Goal: Check status: Check status

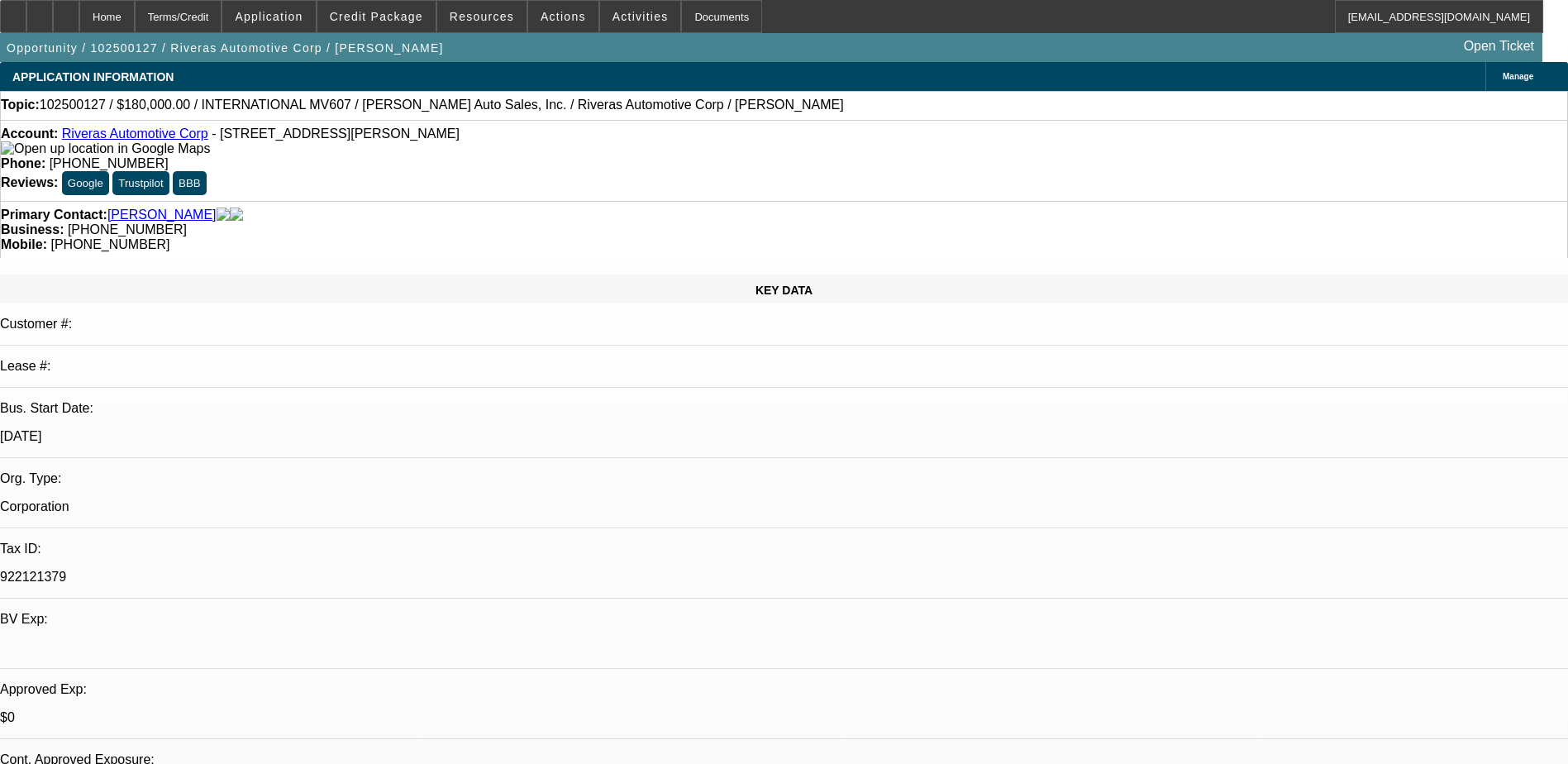
select select "0"
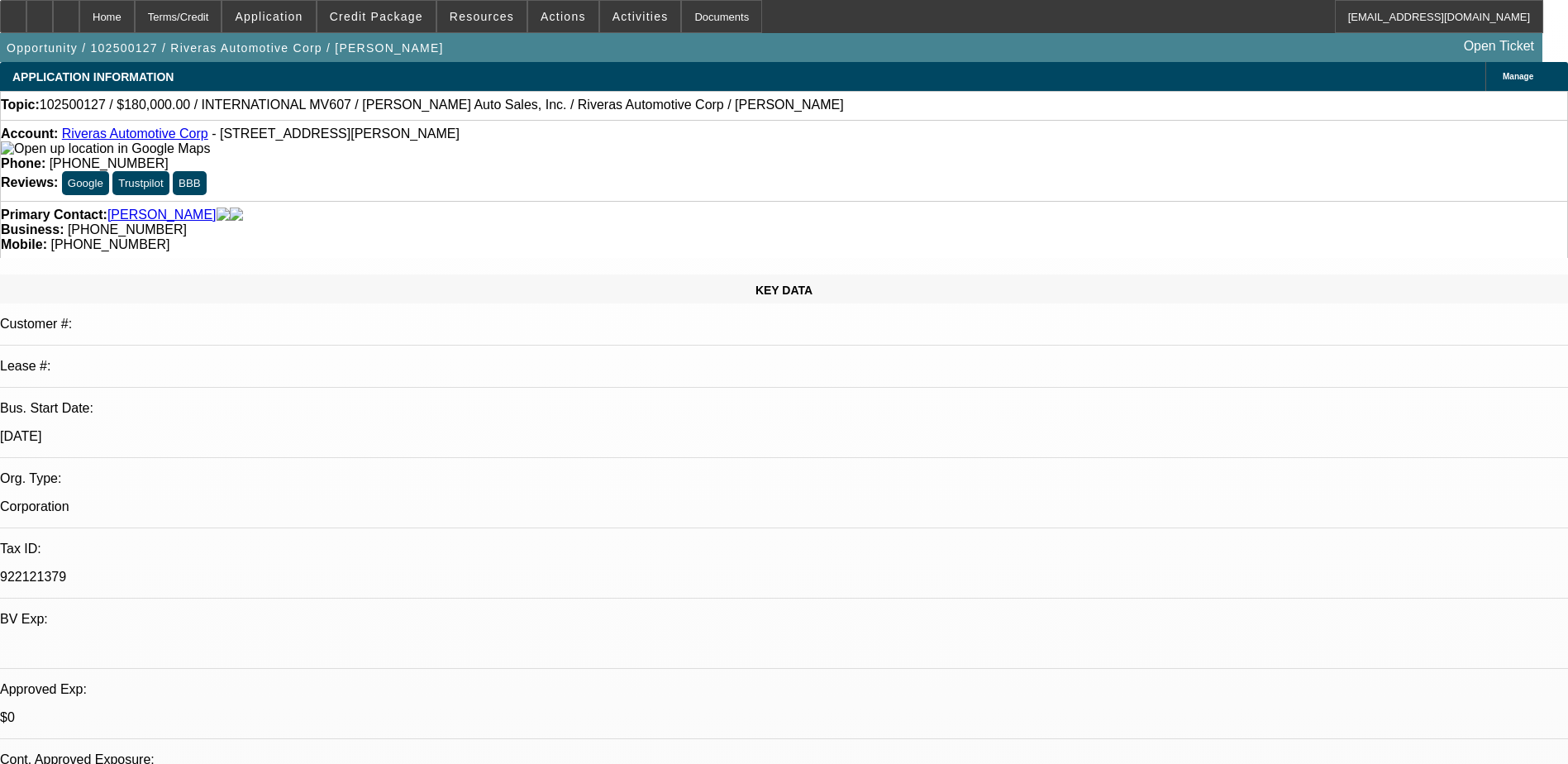
select select "0"
select select "1"
select select "6"
select select "1"
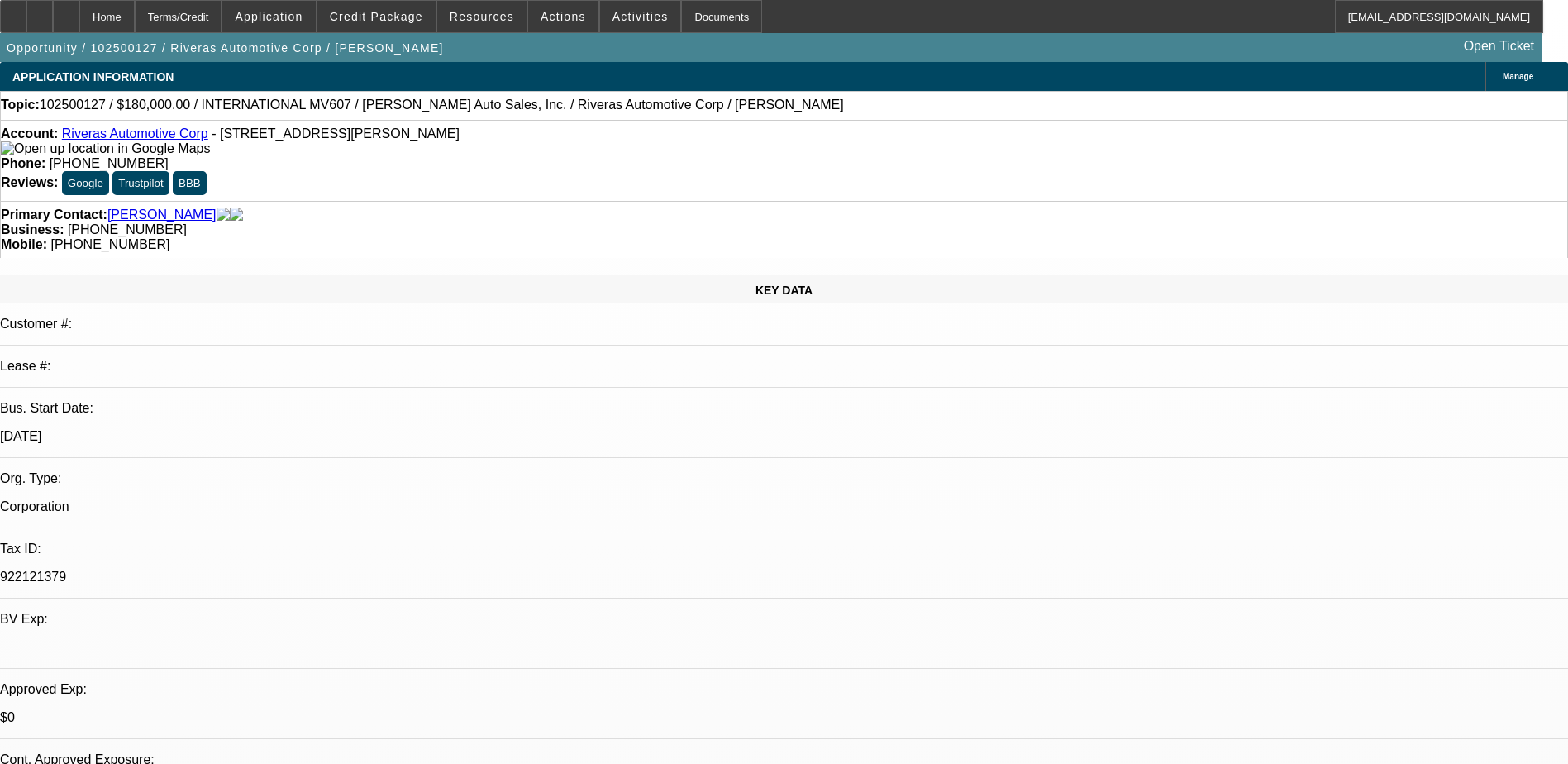
select select "1"
select select "6"
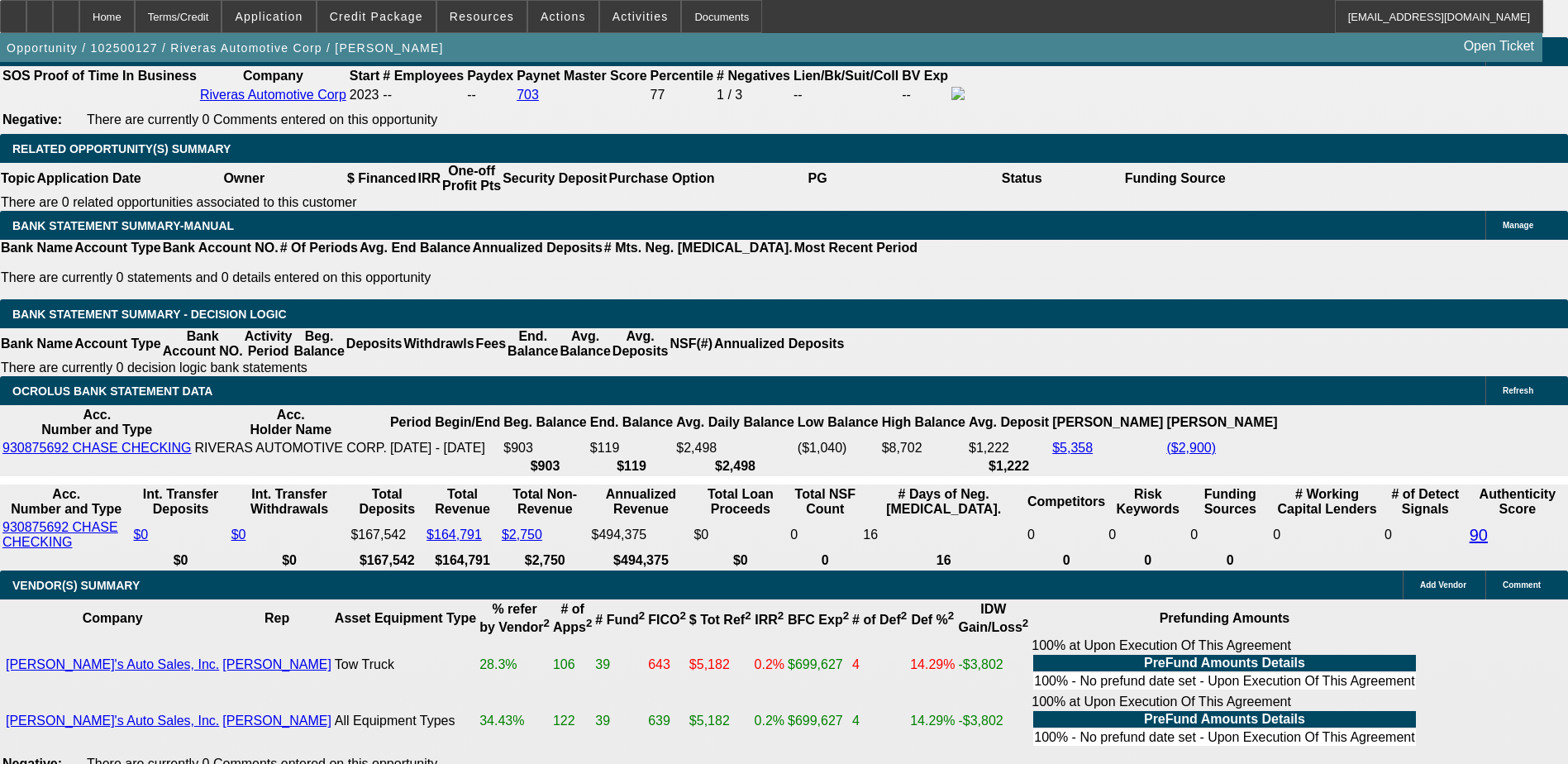
scroll to position [2739, 0]
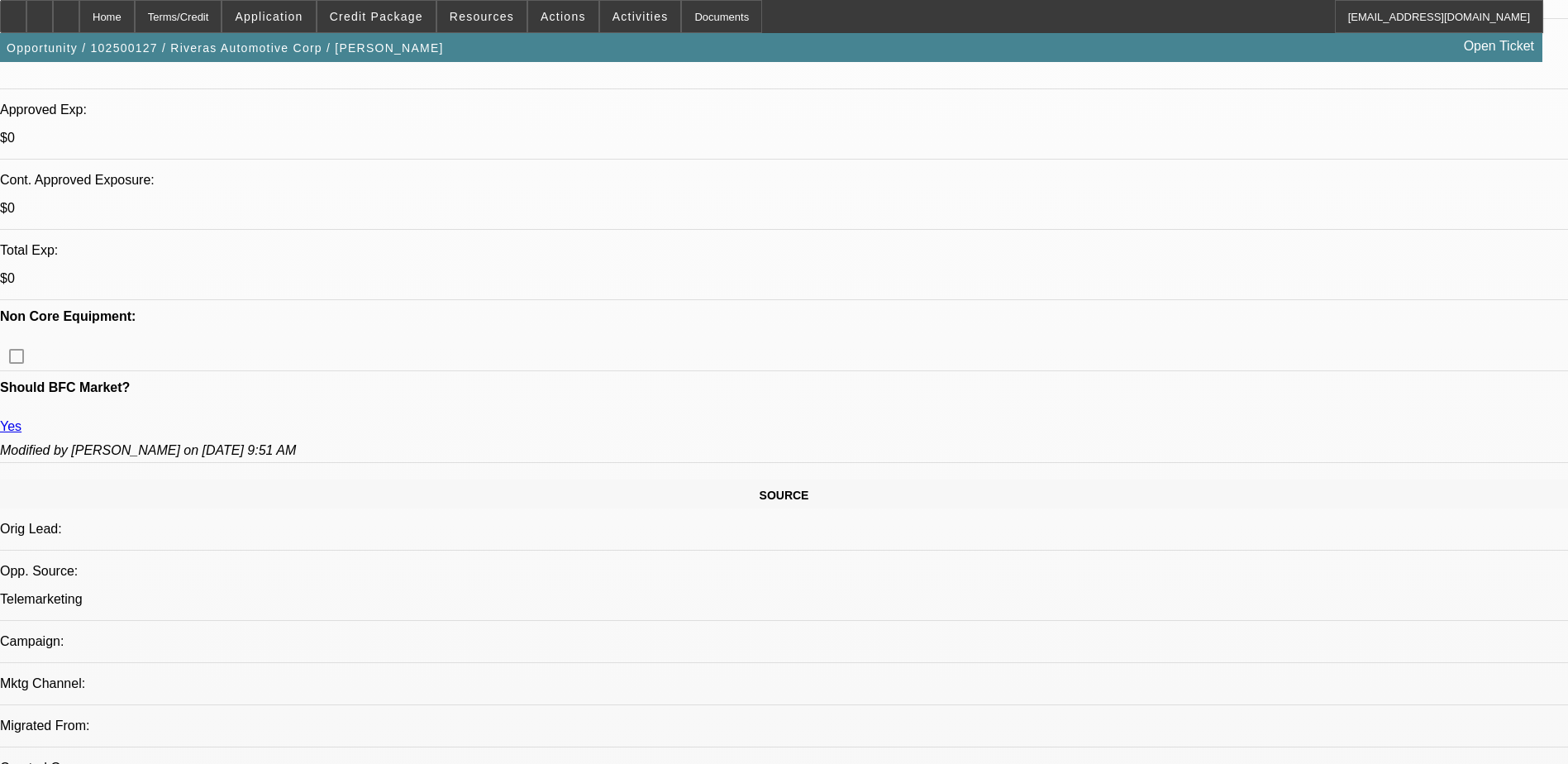
scroll to position [578, 0]
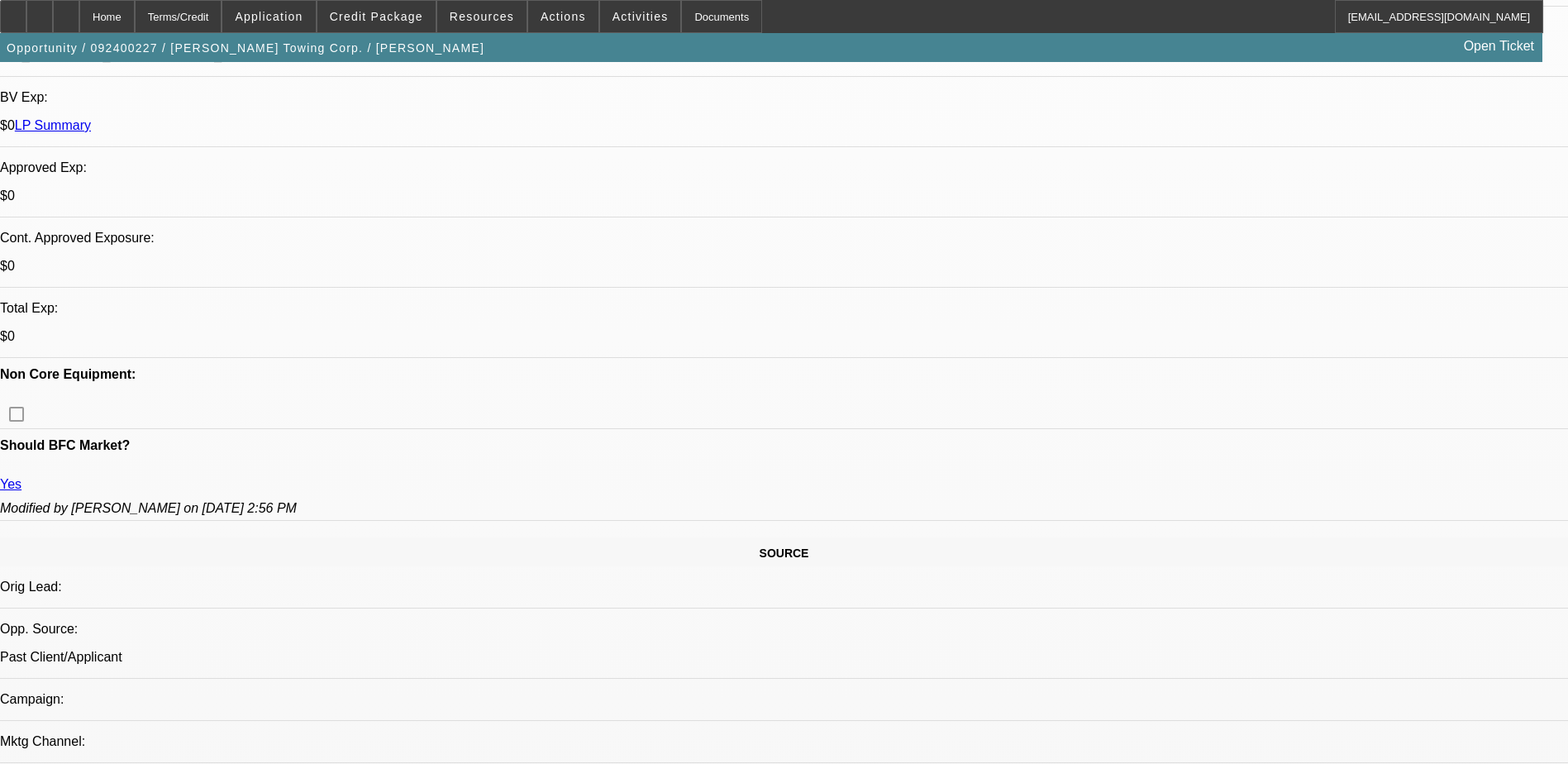
select select "0"
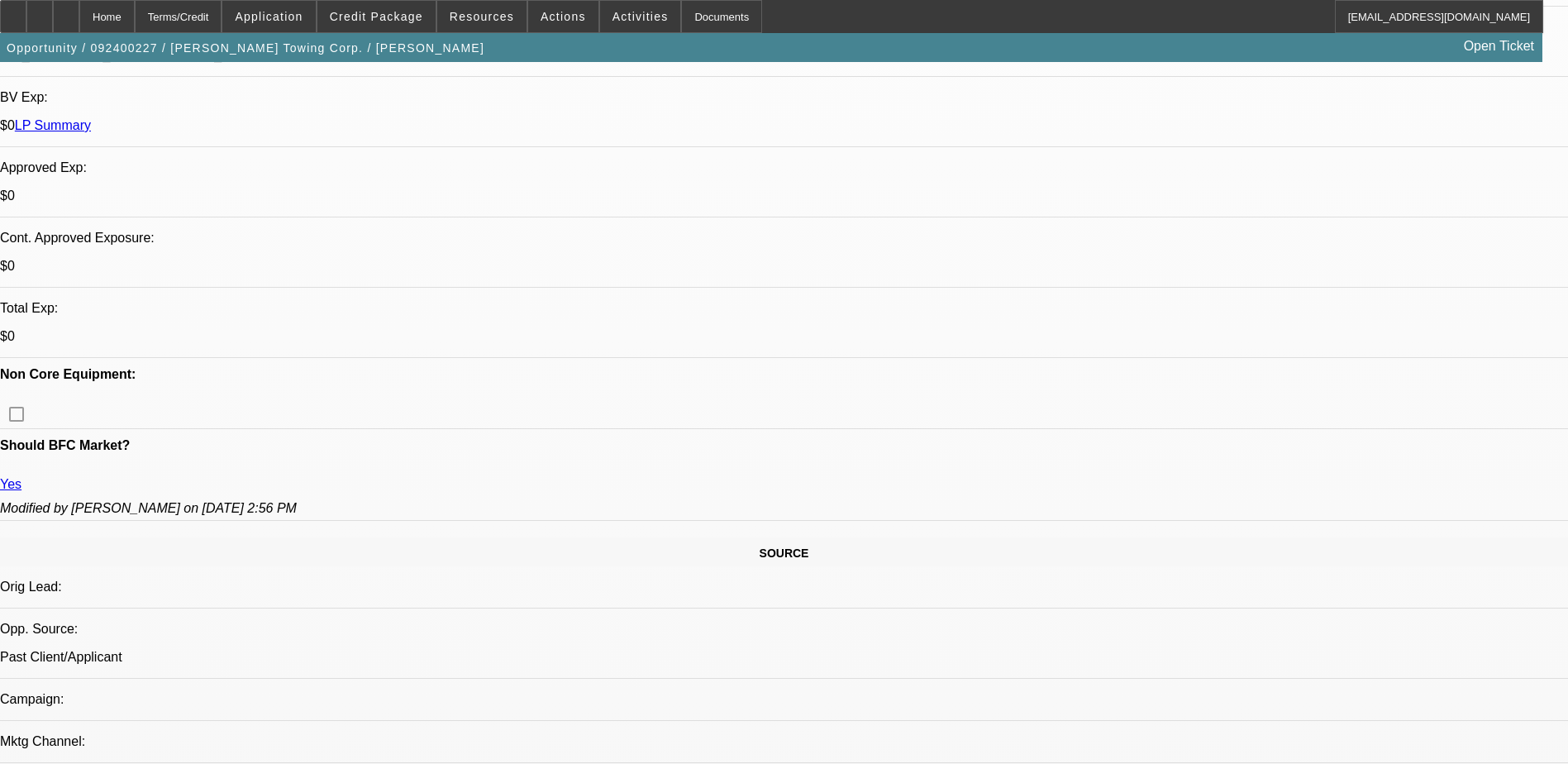
select select "0"
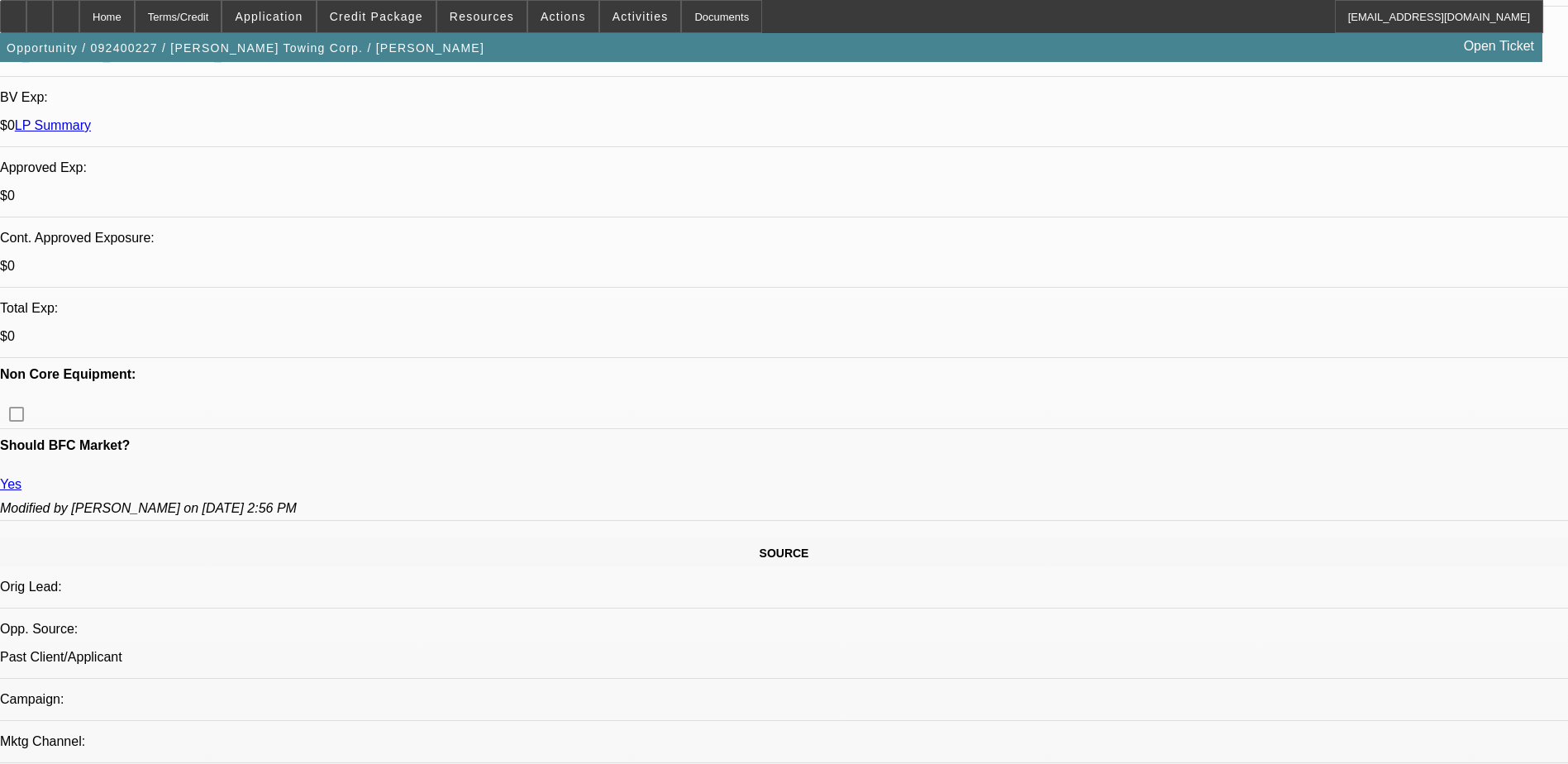
select select "0"
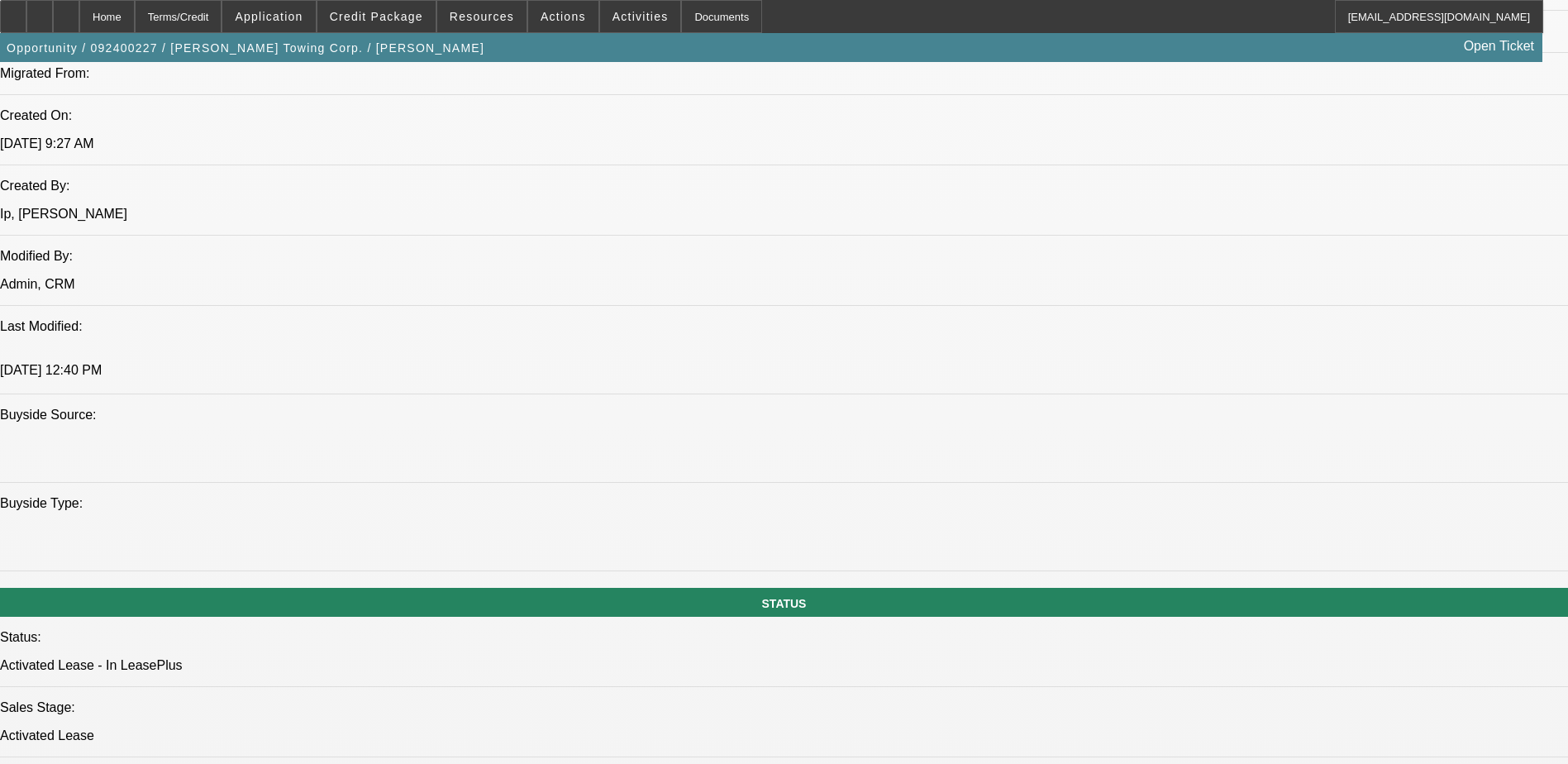
select select "1"
select select "2"
select select "6"
select select "1"
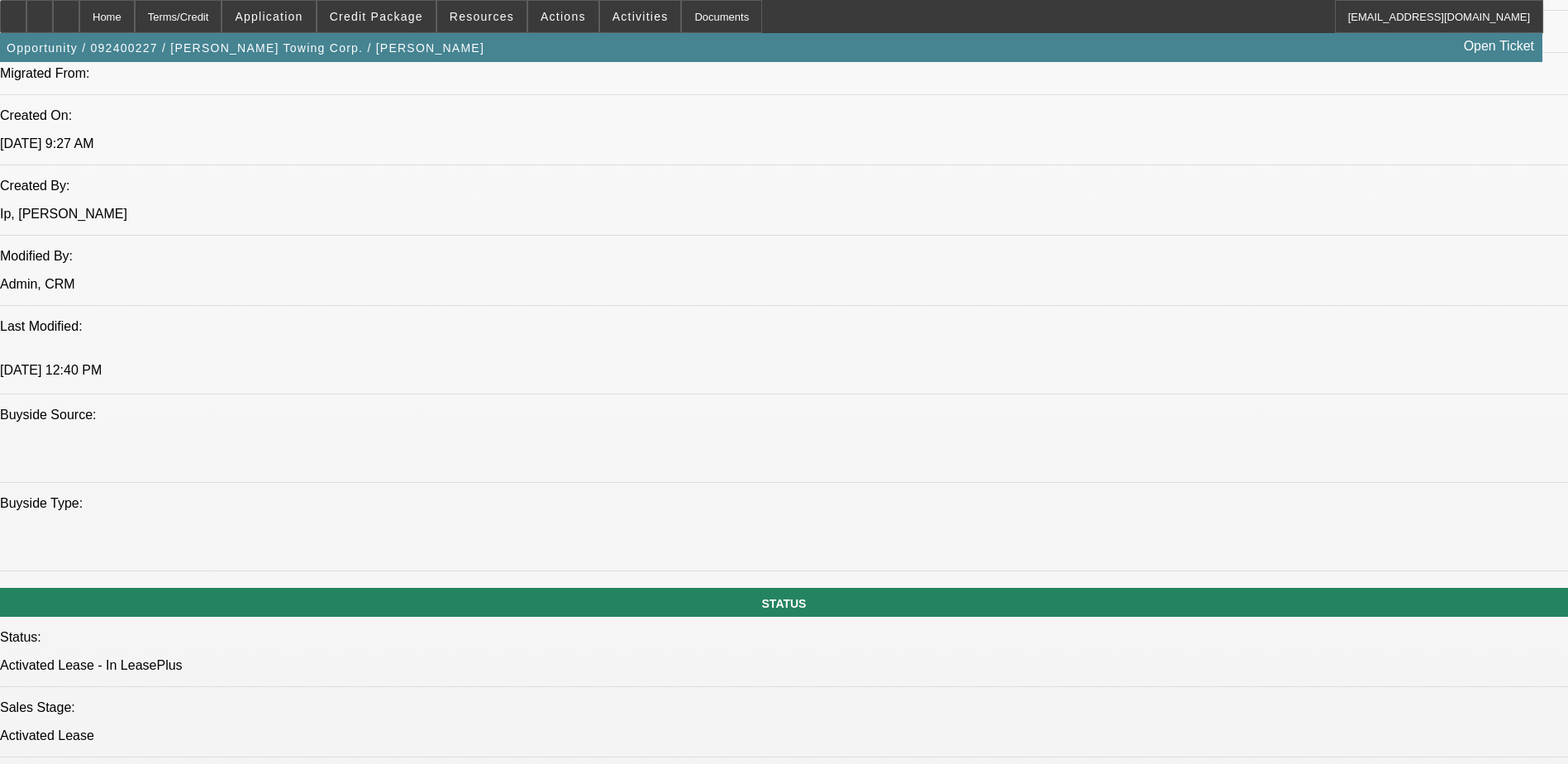
select select "6"
select select "1"
select select "6"
select select "1"
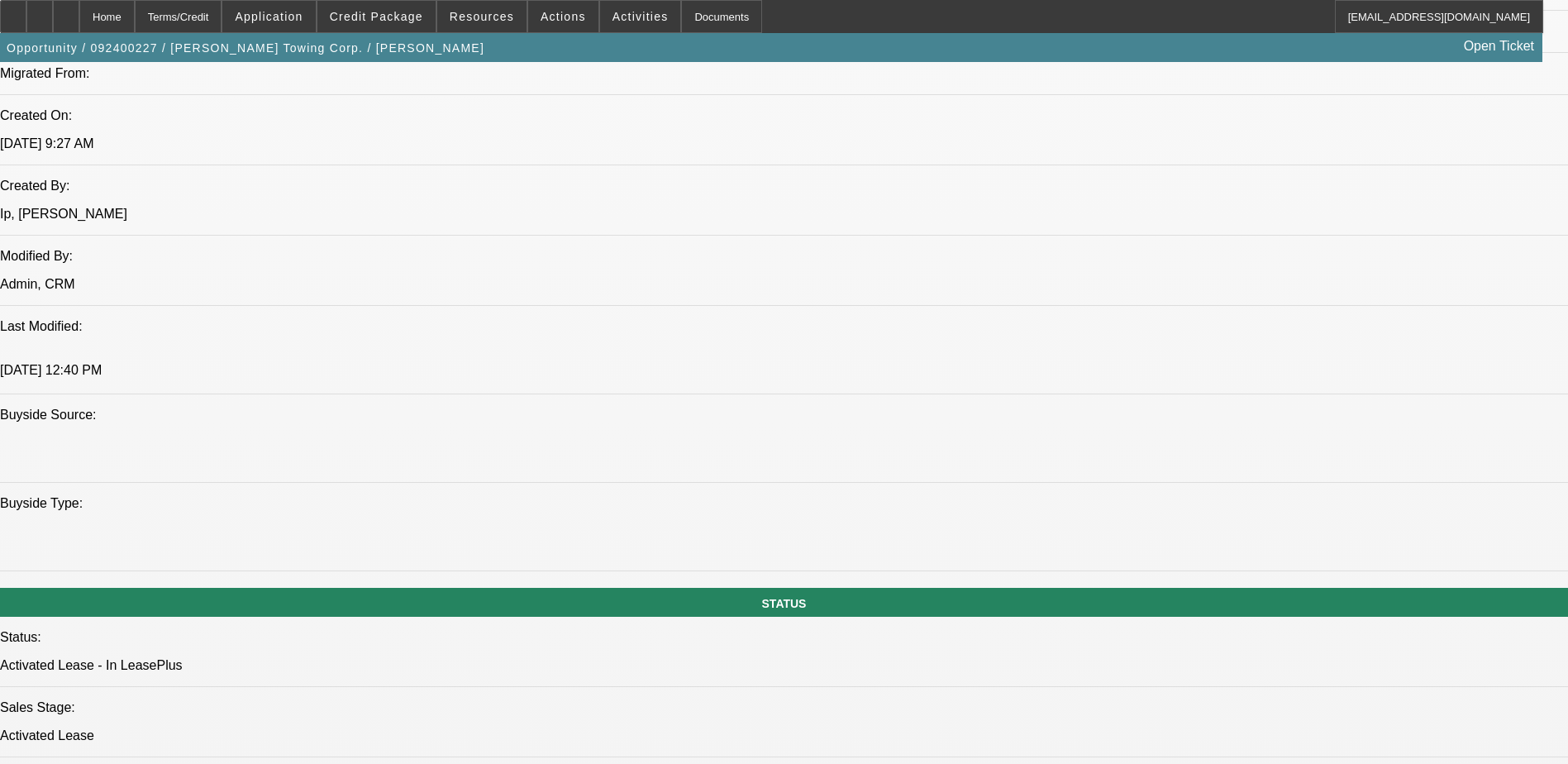
select select "1"
select select "6"
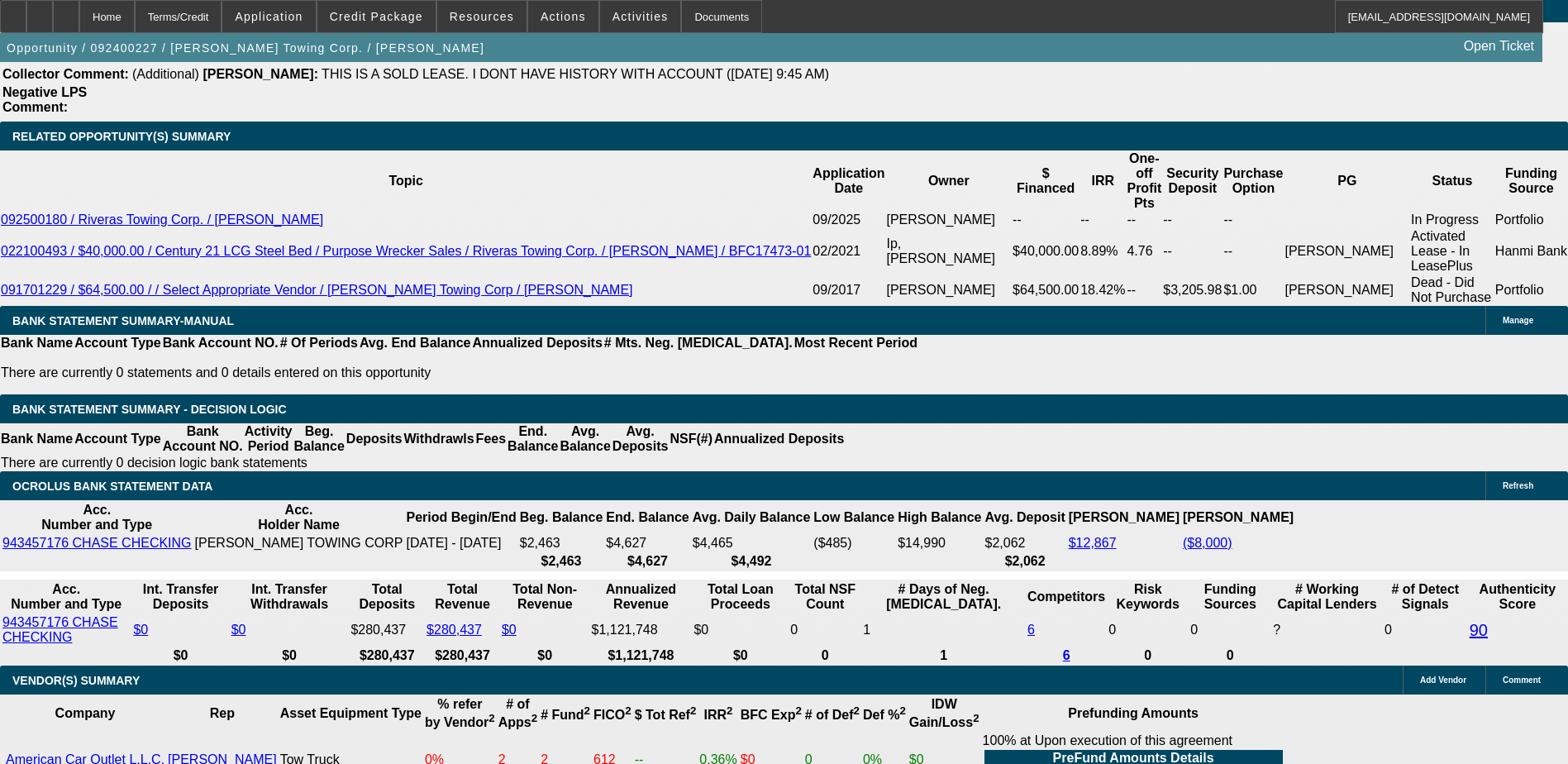
scroll to position [2870, 0]
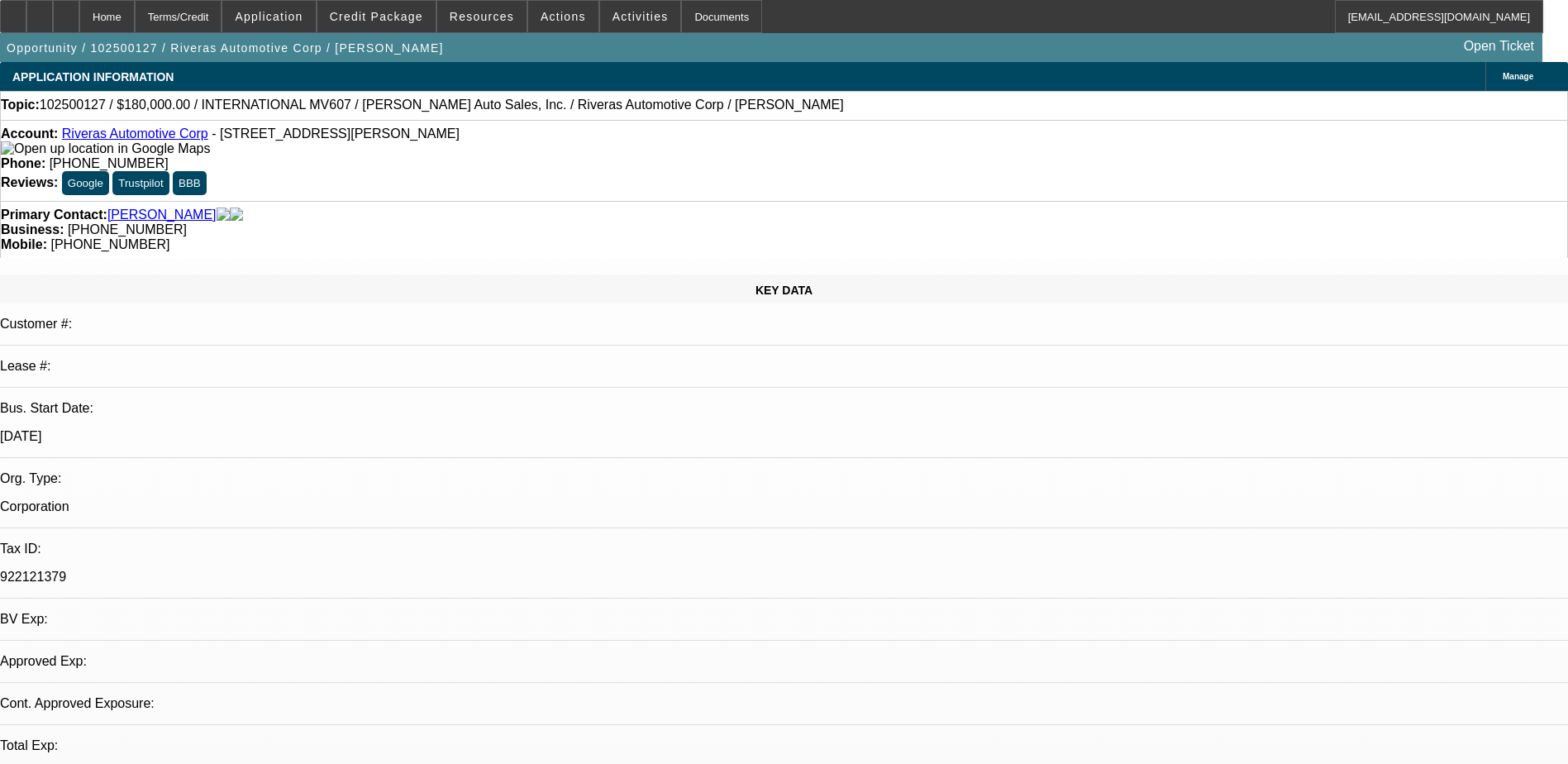
select select "0"
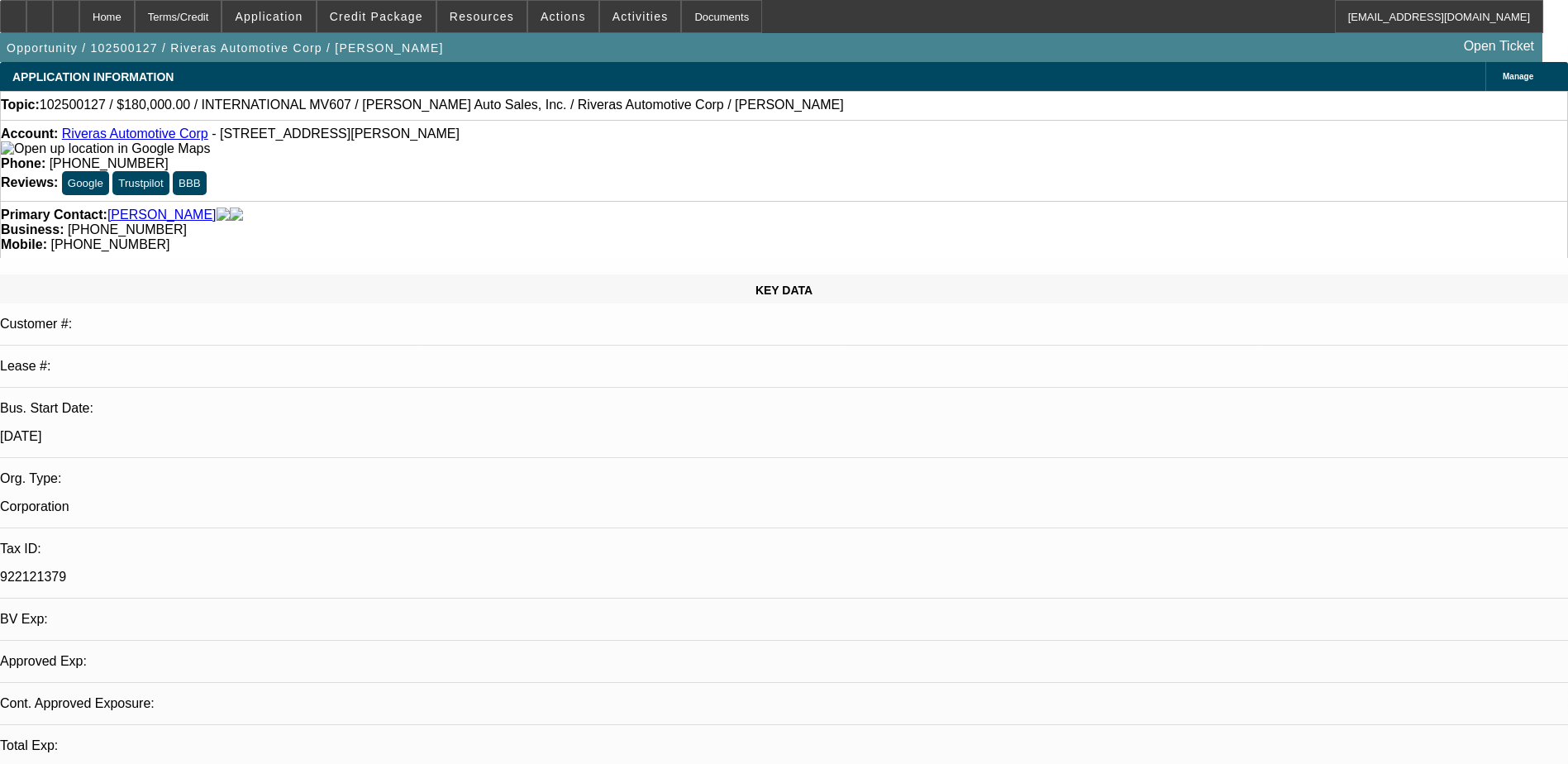
select select "0"
select select "1"
select select "6"
select select "1"
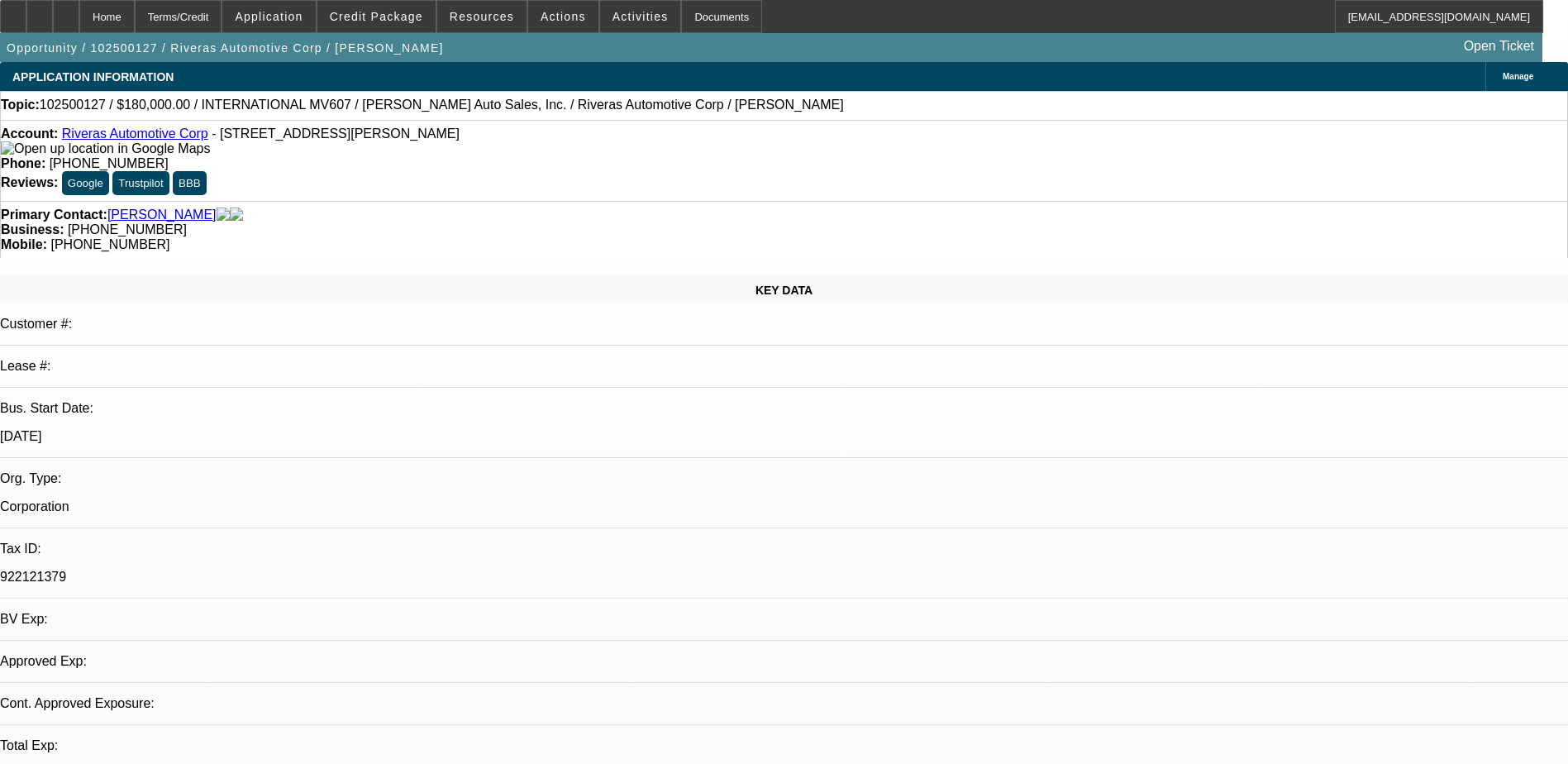
select select "1"
select select "6"
click at [122, 20] on div "Home" at bounding box center [107, 16] width 56 height 33
click at [79, 15] on div at bounding box center [65, 16] width 26 height 33
select select "0"
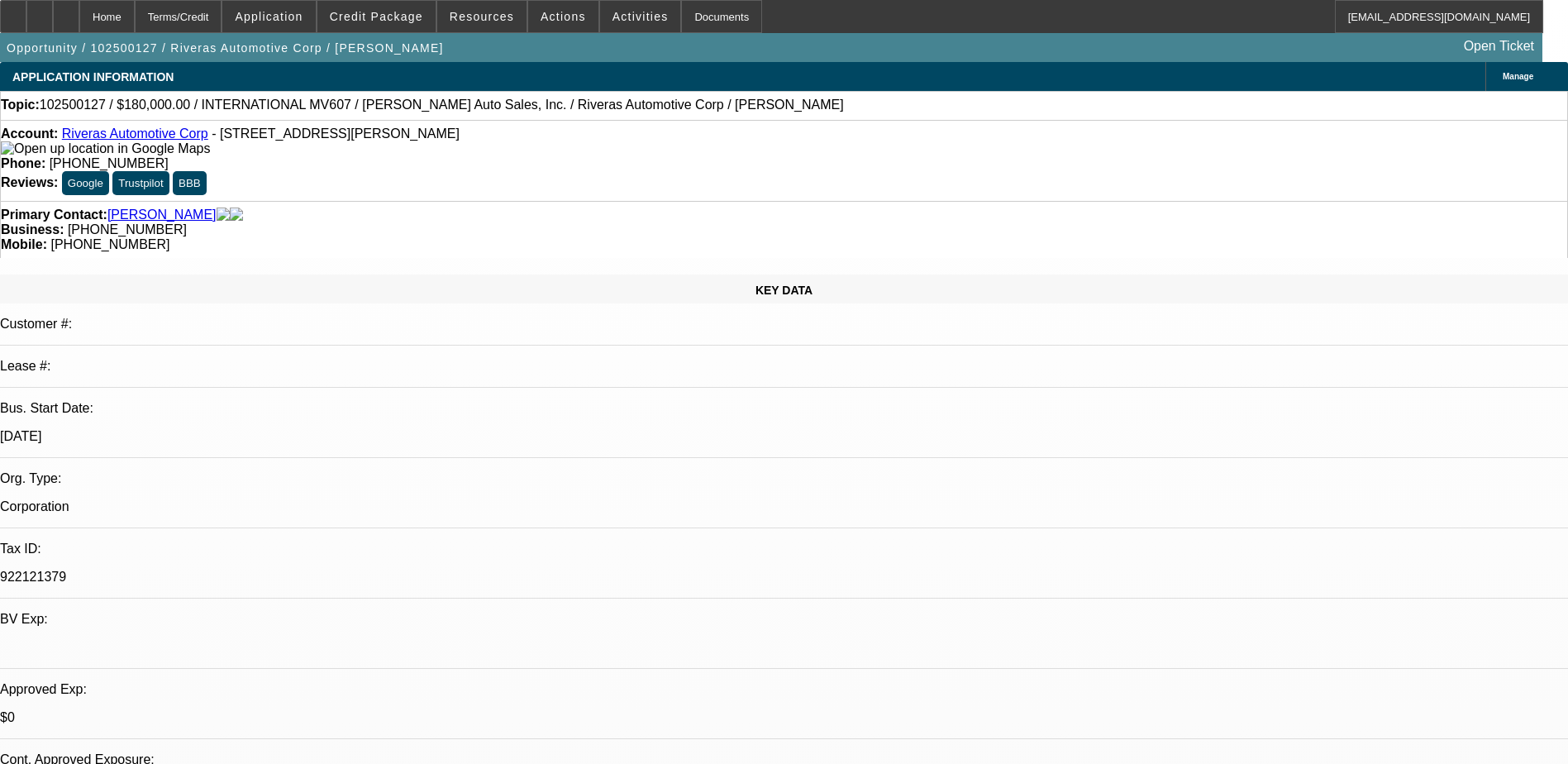
select select "0"
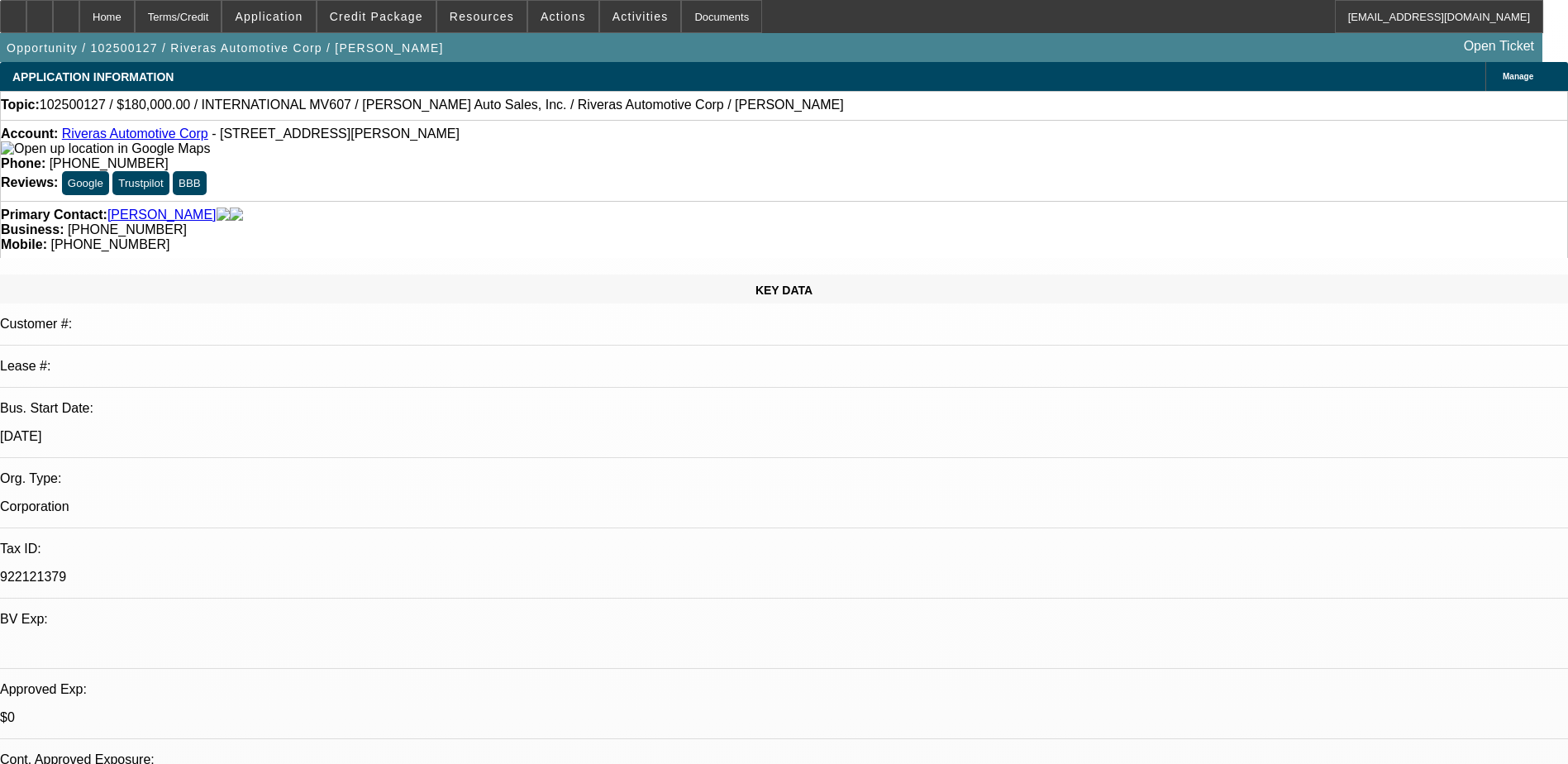
select select "1"
select select "6"
select select "1"
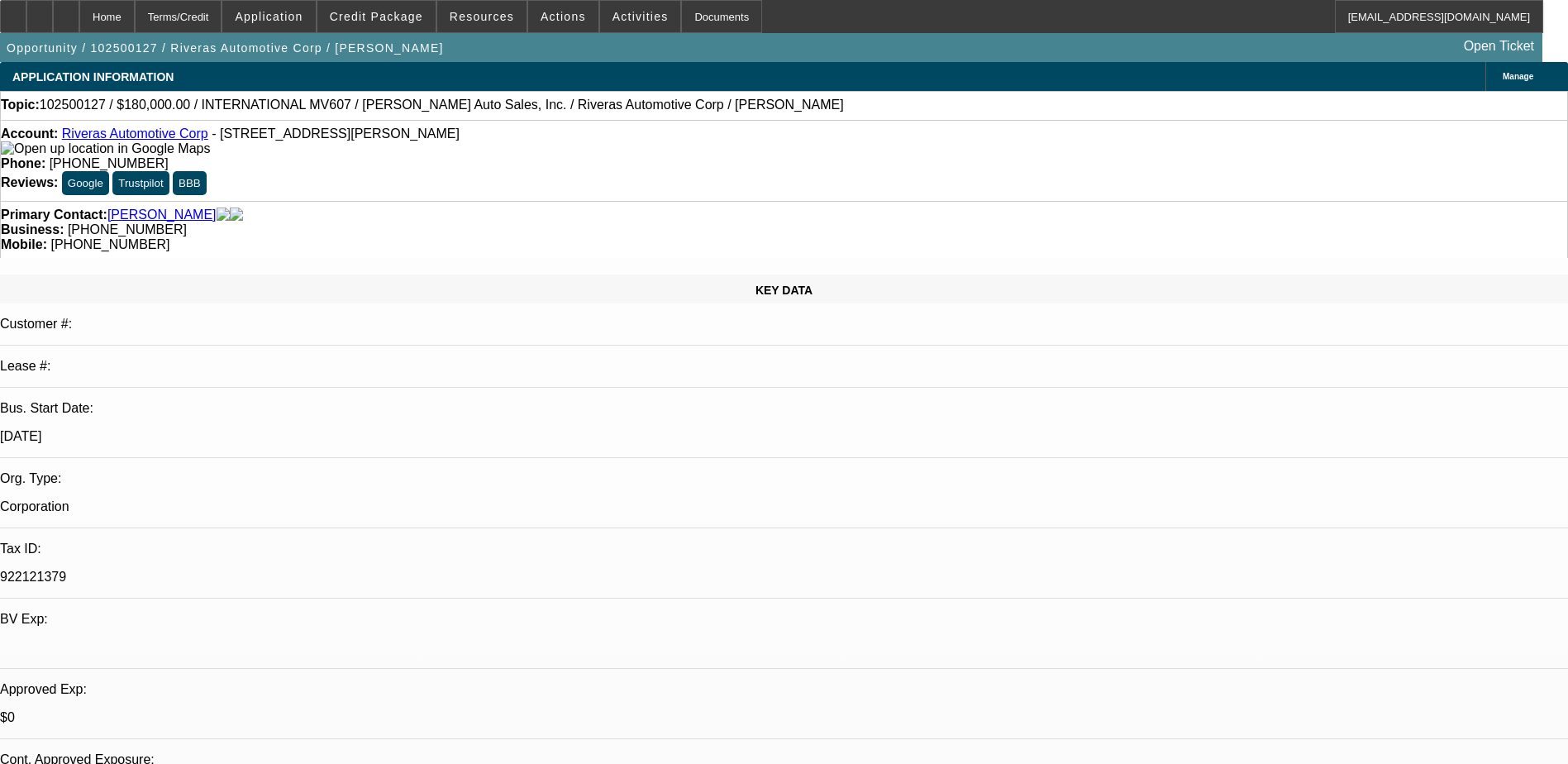
select select "6"
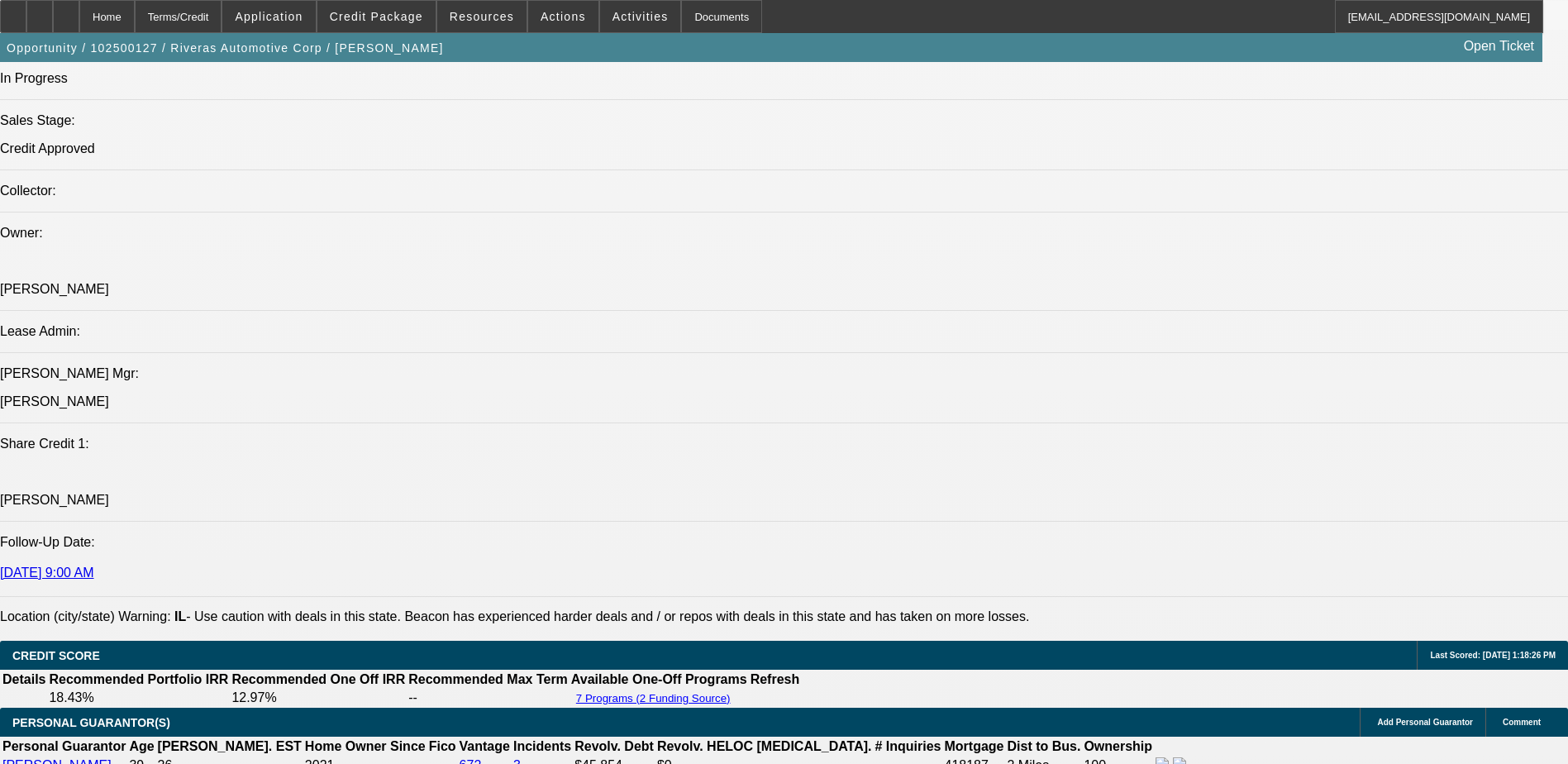
scroll to position [2231, 0]
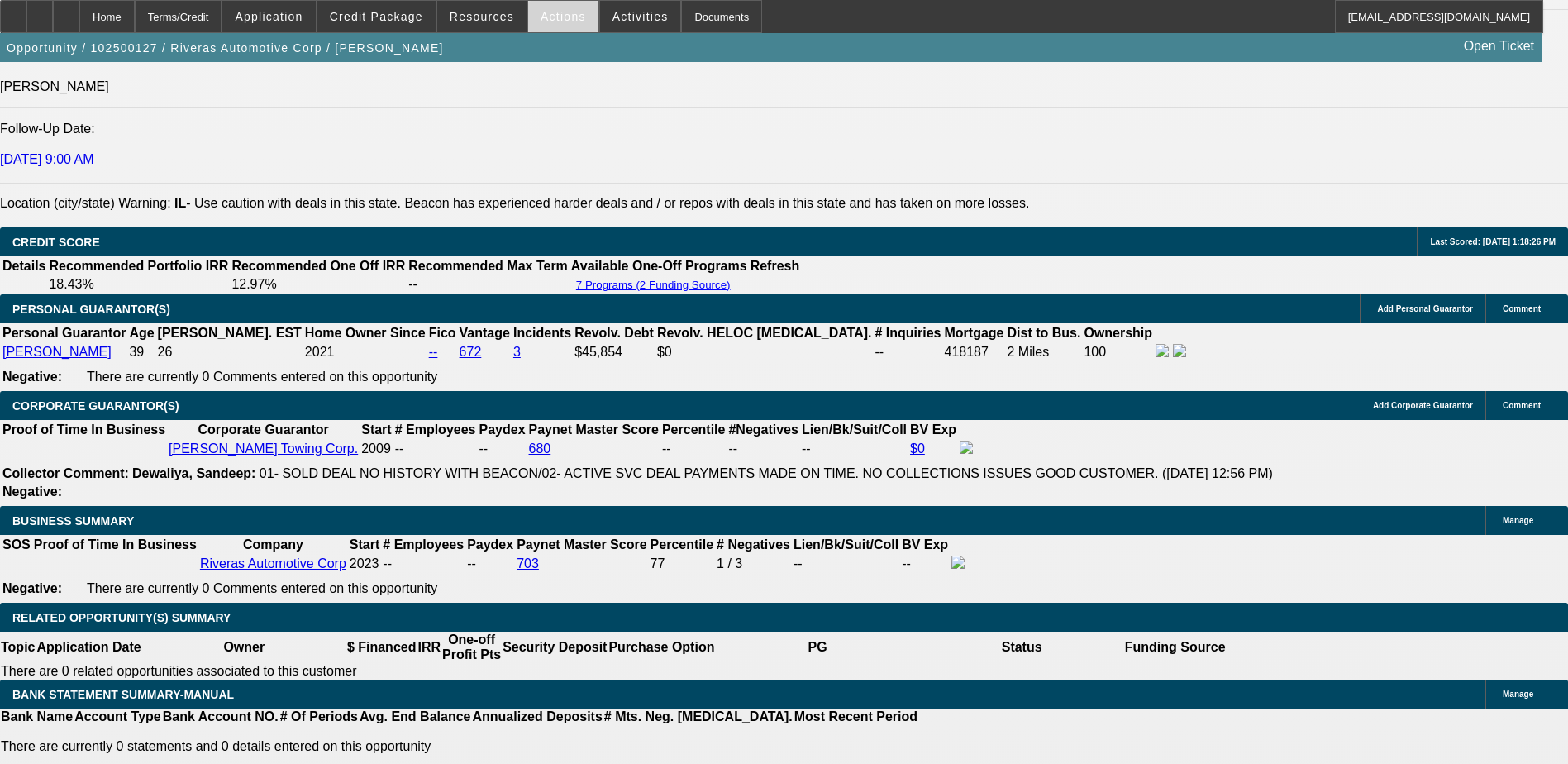
click at [559, 19] on span "Actions" at bounding box center [563, 16] width 45 height 13
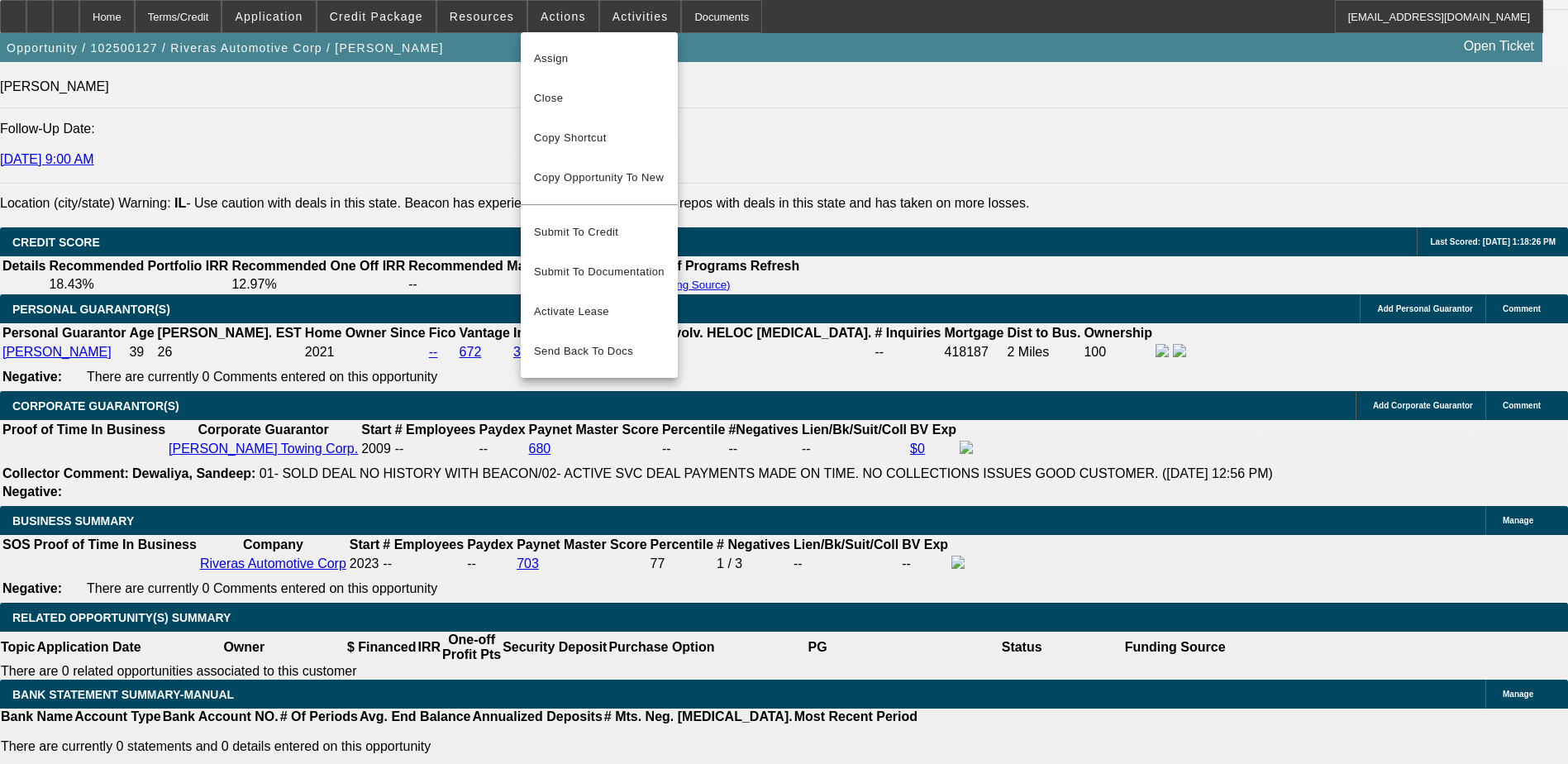
click at [601, 27] on div at bounding box center [784, 382] width 1568 height 764
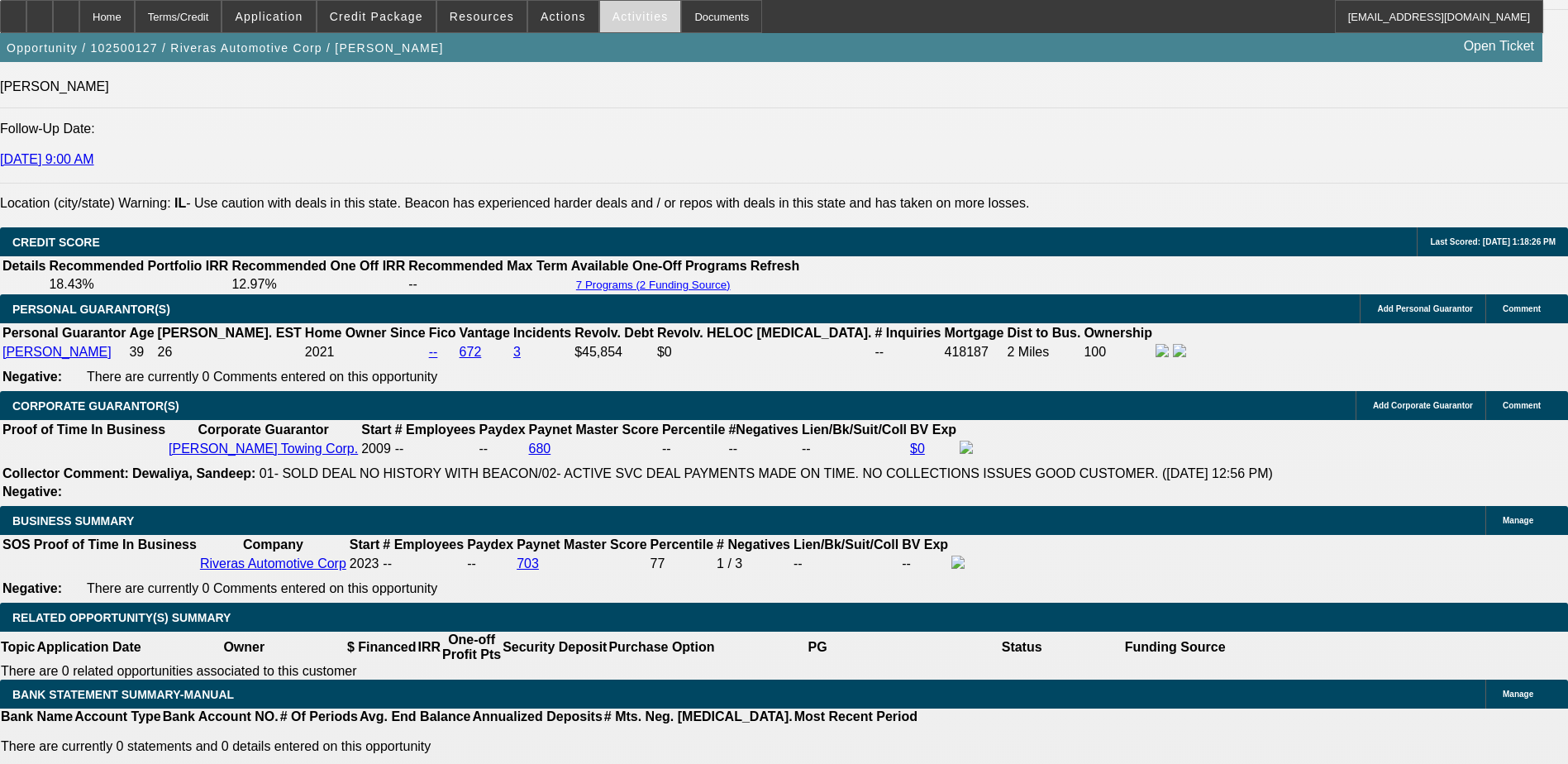
click at [602, 26] on span at bounding box center [641, 16] width 81 height 39
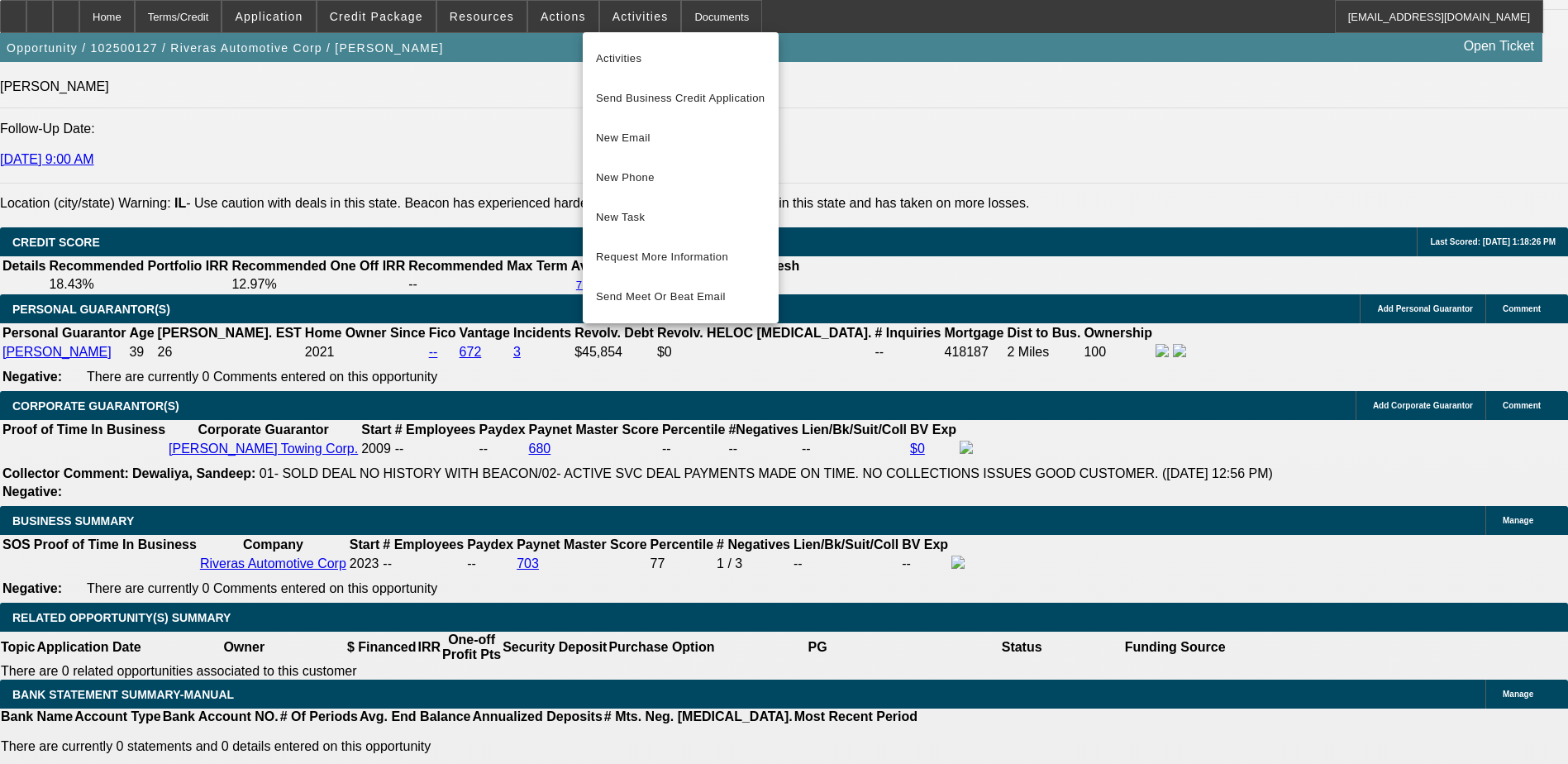
click at [498, 28] on div at bounding box center [784, 382] width 1568 height 764
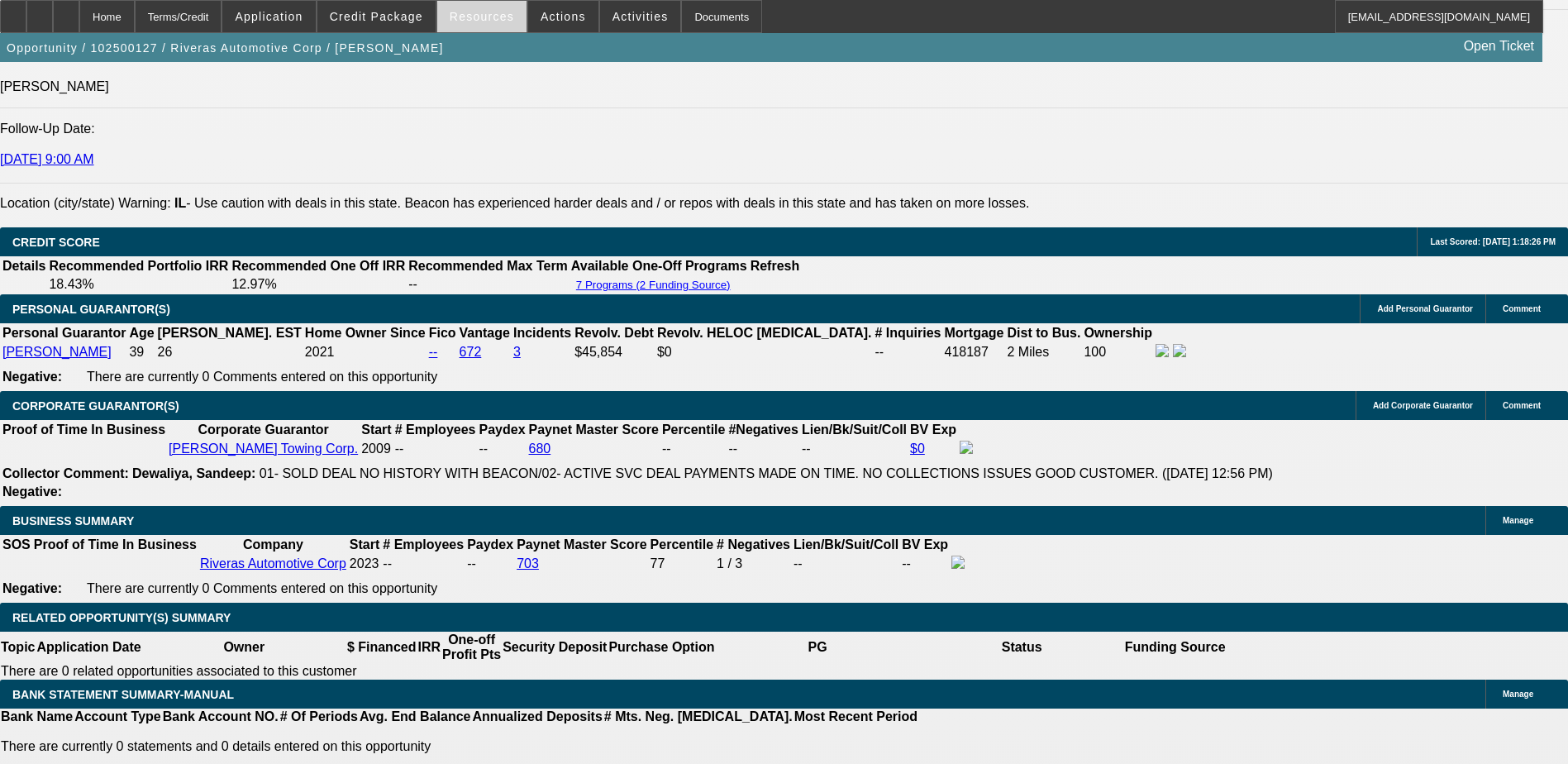
click at [493, 18] on span "Resources" at bounding box center [481, 16] width 64 height 13
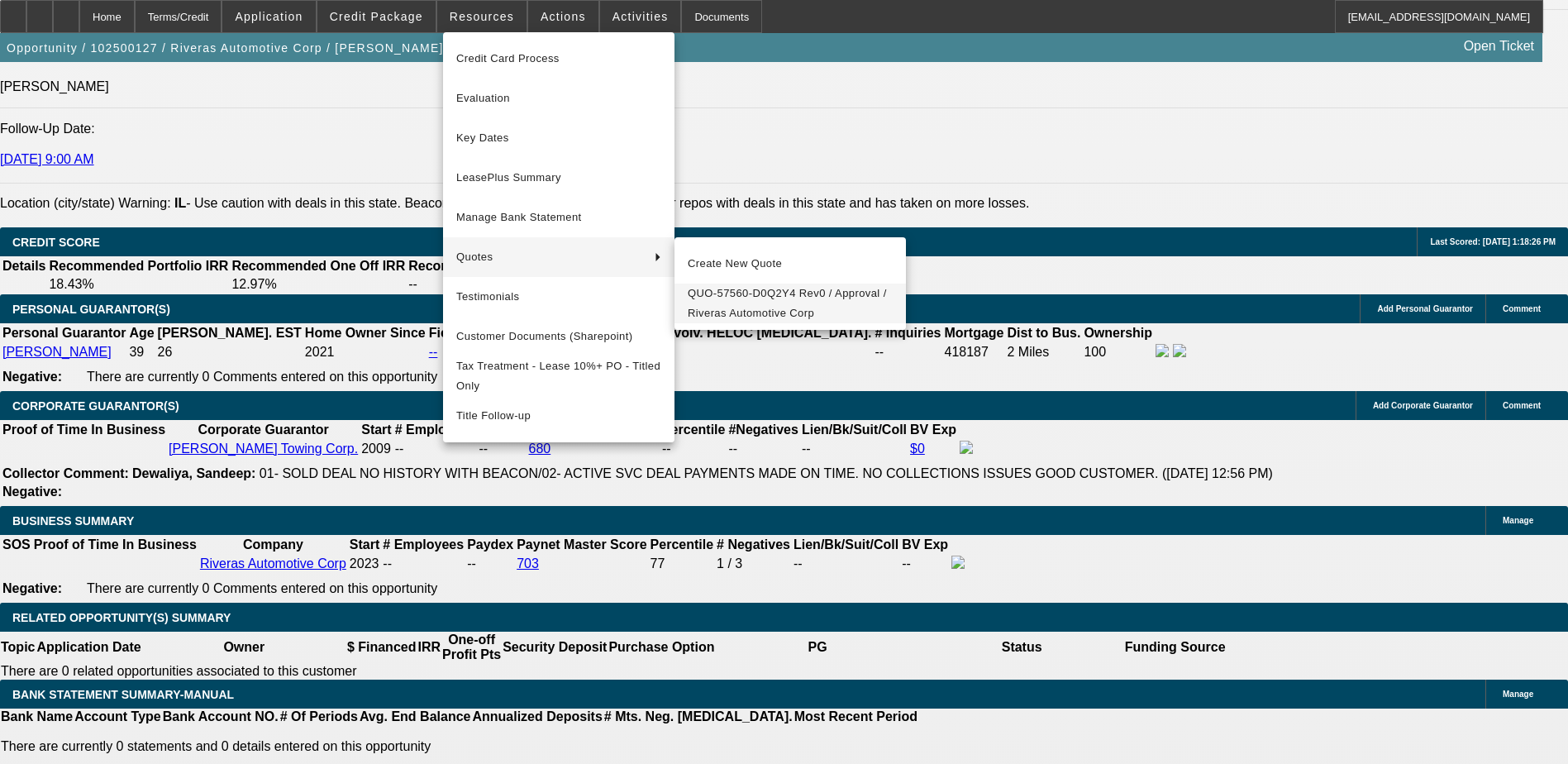
click at [741, 289] on span "QUO-57560-D0Q2Y4 Rev0 / Approval / Riveras Automotive Corp" at bounding box center [790, 303] width 205 height 39
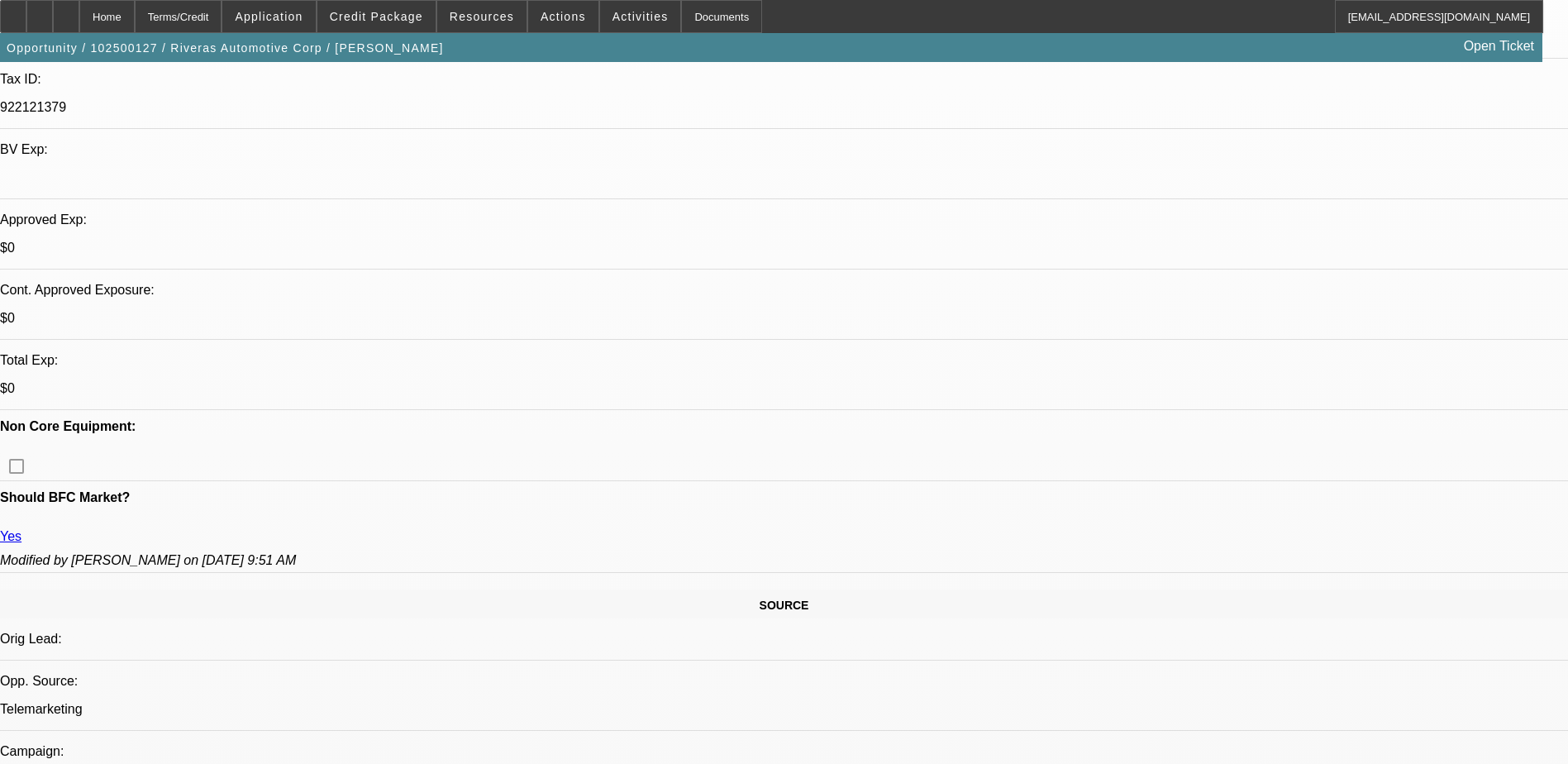
scroll to position [331, 0]
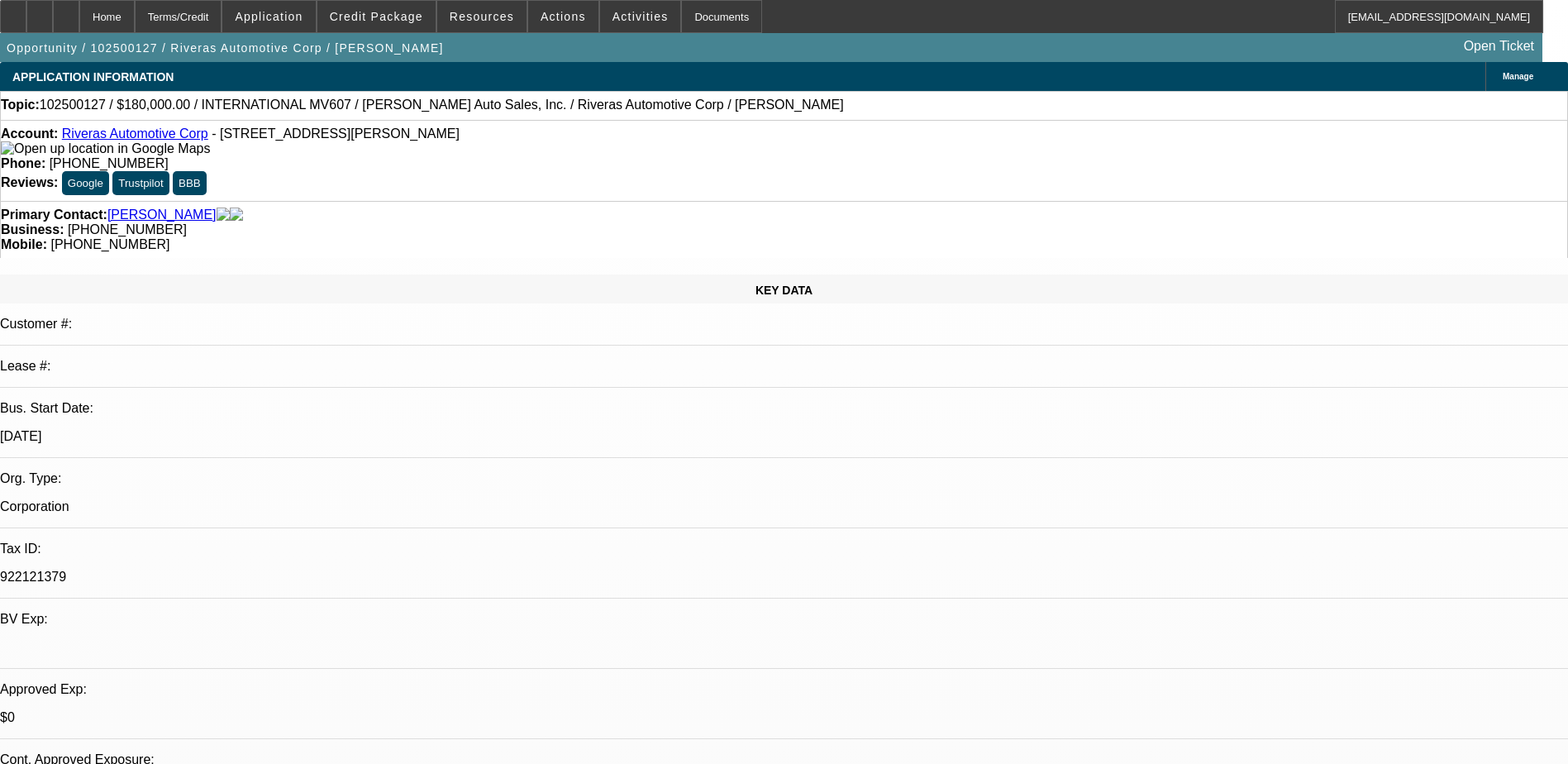
scroll to position [0, 0]
